Goal: Navigation & Orientation: Find specific page/section

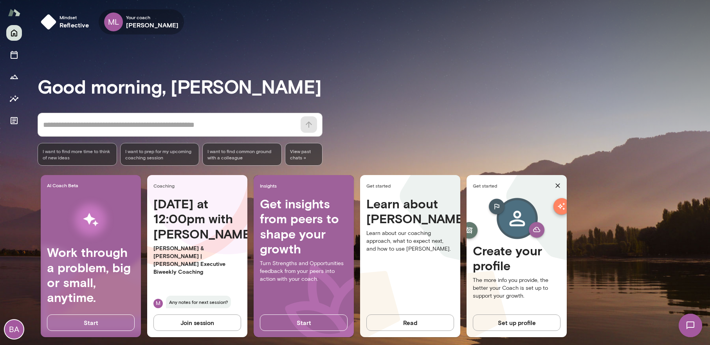
click at [133, 21] on h6 "[PERSON_NAME]" at bounding box center [152, 24] width 53 height 9
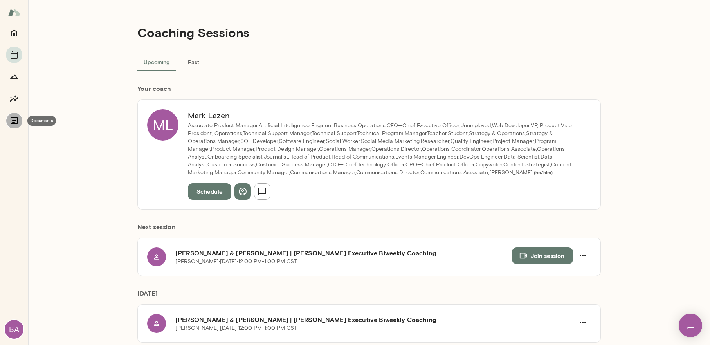
click at [14, 118] on icon "Documents" at bounding box center [13, 120] width 9 height 9
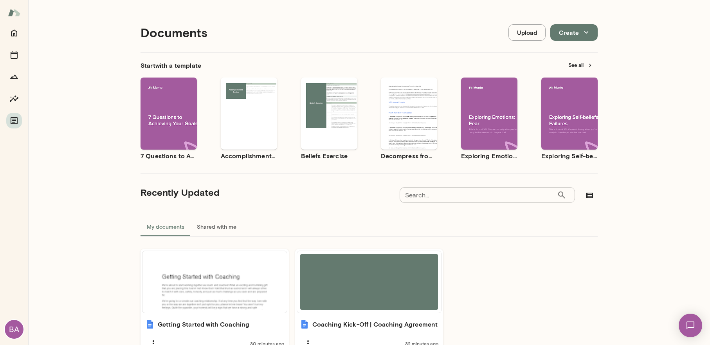
scroll to position [49, 0]
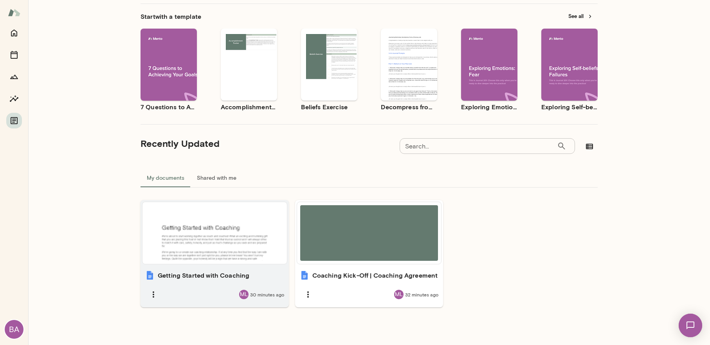
click at [238, 248] on div at bounding box center [215, 233] width 138 height 56
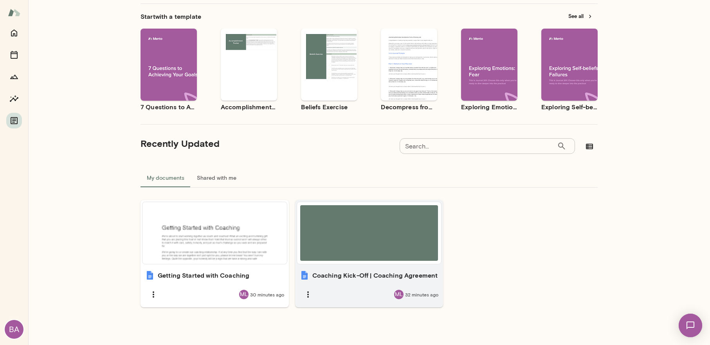
click at [375, 230] on div at bounding box center [369, 233] width 138 height 56
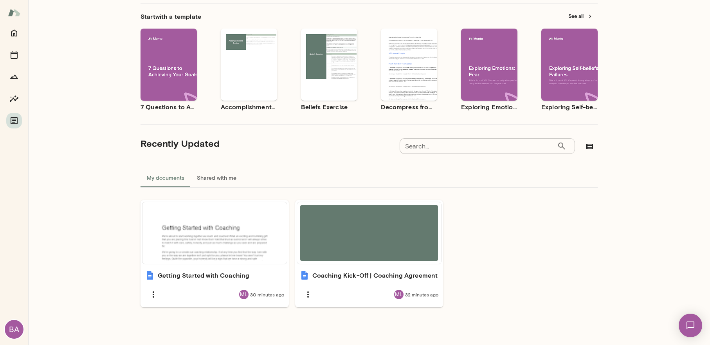
scroll to position [0, 0]
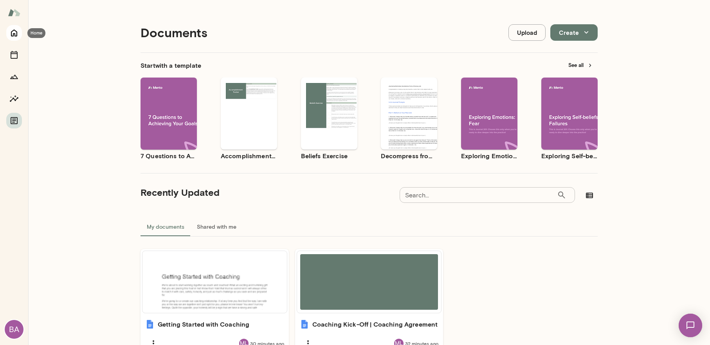
click at [16, 32] on icon "Home" at bounding box center [14, 33] width 6 height 7
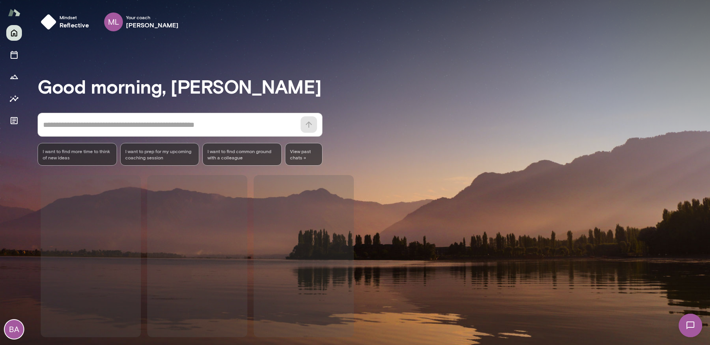
drag, startPoint x: 697, startPoint y: 322, endPoint x: 1350, endPoint y: 629, distance: 721.5
click at [697, 322] on img at bounding box center [691, 325] width 32 height 32
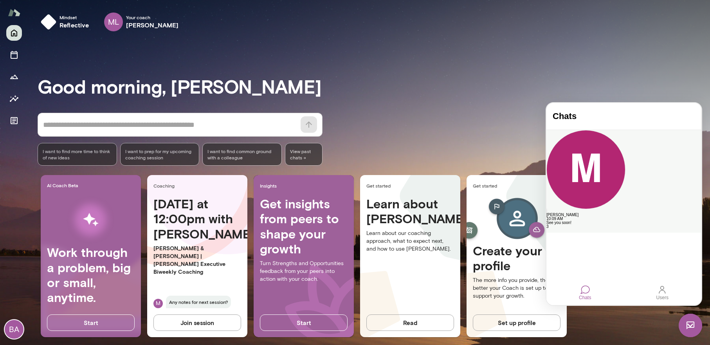
click at [629, 213] on div "[PERSON_NAME]" at bounding box center [624, 215] width 155 height 4
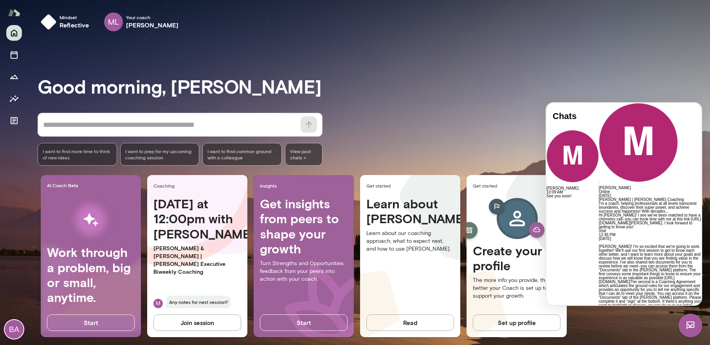
scroll to position [611, 0]
click at [9, 102] on icon "Insights" at bounding box center [13, 98] width 9 height 9
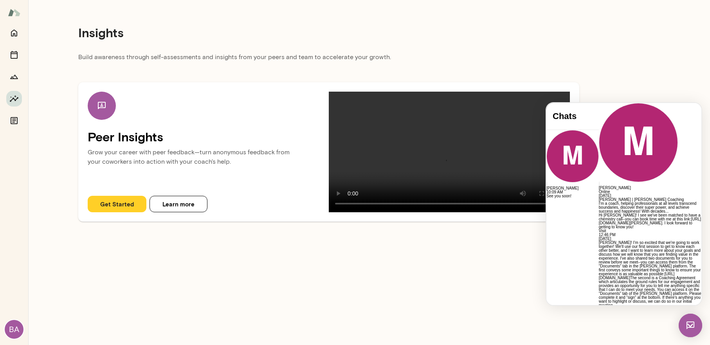
click at [690, 329] on img at bounding box center [690, 325] width 23 height 23
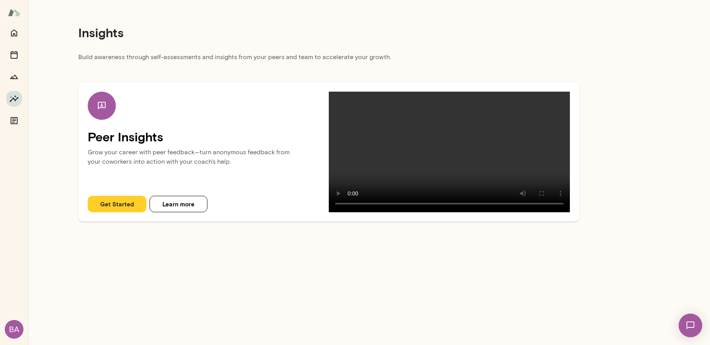
click at [12, 330] on div "BA" at bounding box center [14, 329] width 19 height 19
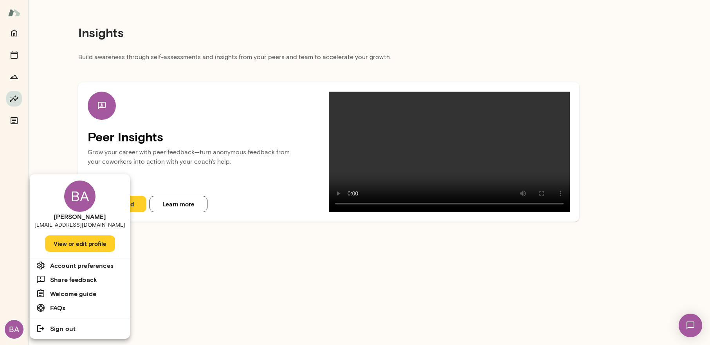
click at [186, 285] on div at bounding box center [355, 172] width 710 height 345
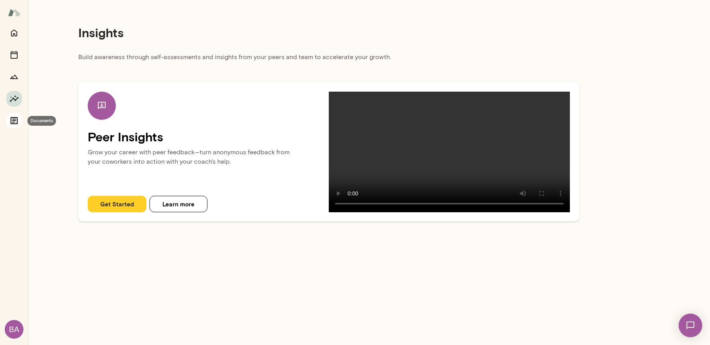
click at [18, 123] on icon "Documents" at bounding box center [13, 120] width 9 height 9
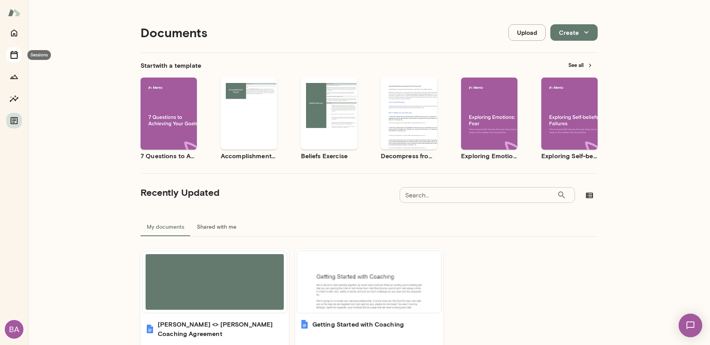
click at [12, 57] on icon "Sessions" at bounding box center [13, 54] width 9 height 9
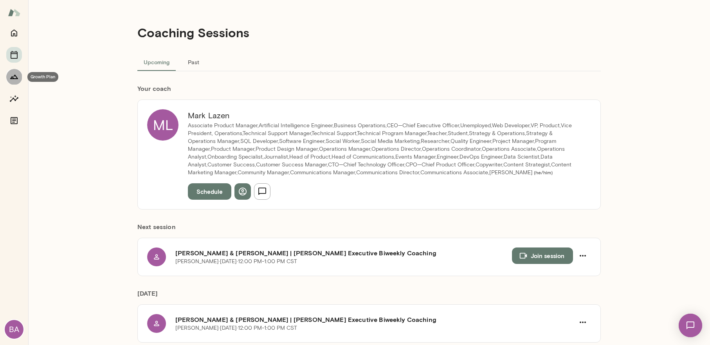
click at [18, 78] on icon "Growth Plan" at bounding box center [14, 77] width 8 height 4
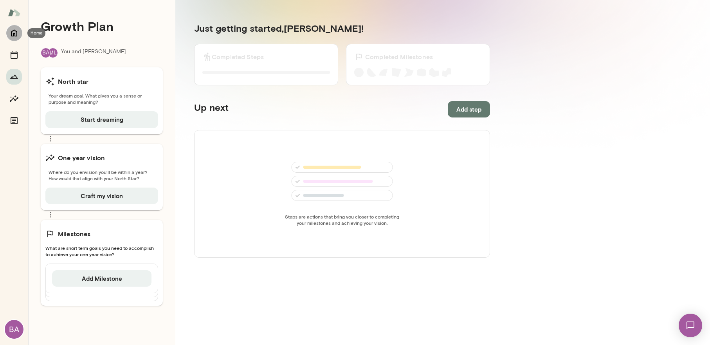
click at [15, 33] on icon "Home" at bounding box center [13, 32] width 9 height 9
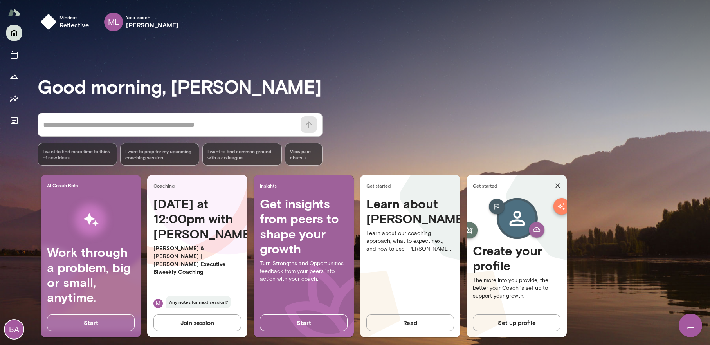
scroll to position [8, 0]
